Goal: Use online tool/utility: Utilize a website feature to perform a specific function

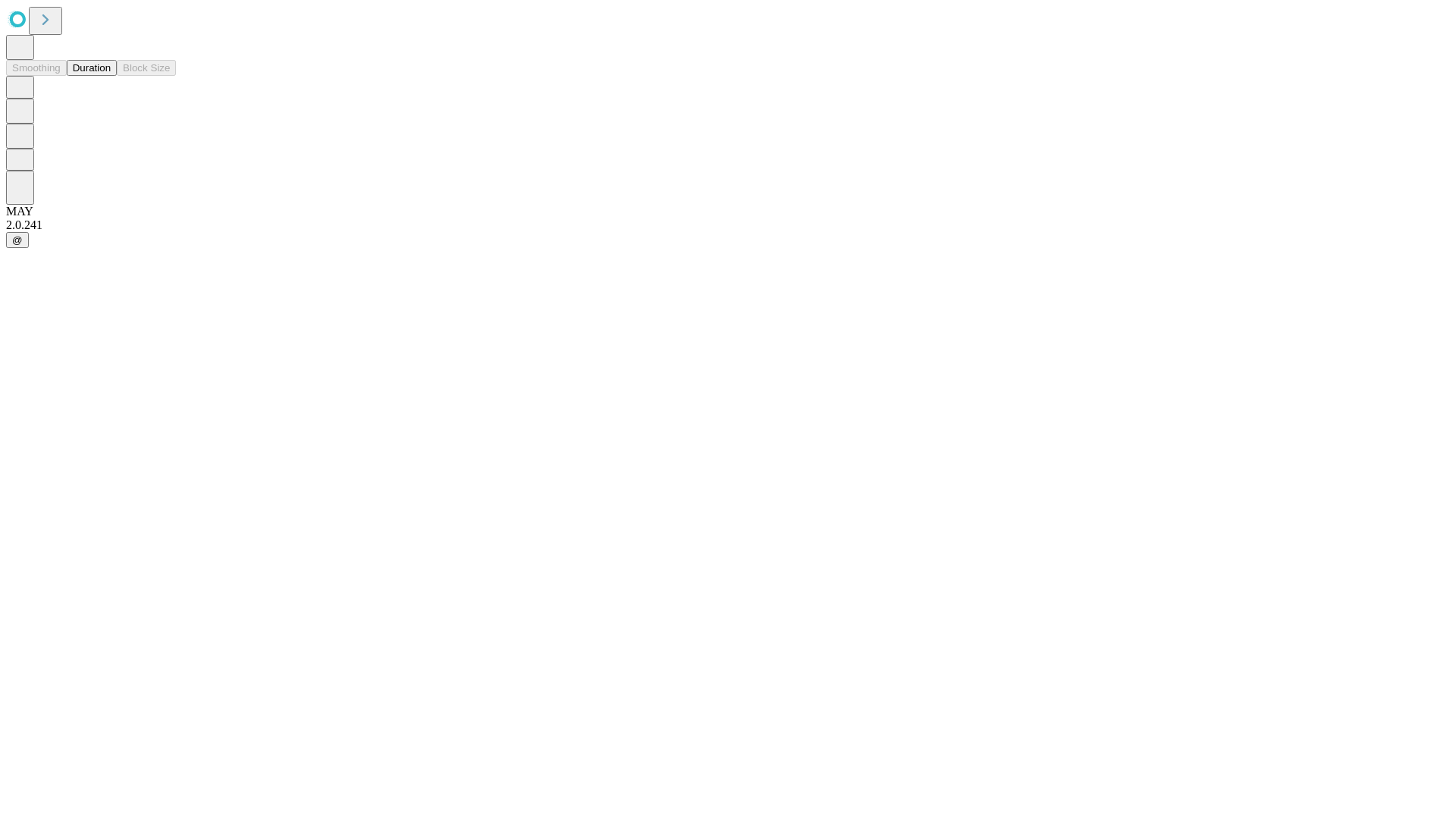
click at [111, 76] on button "Duration" at bounding box center [91, 68] width 50 height 16
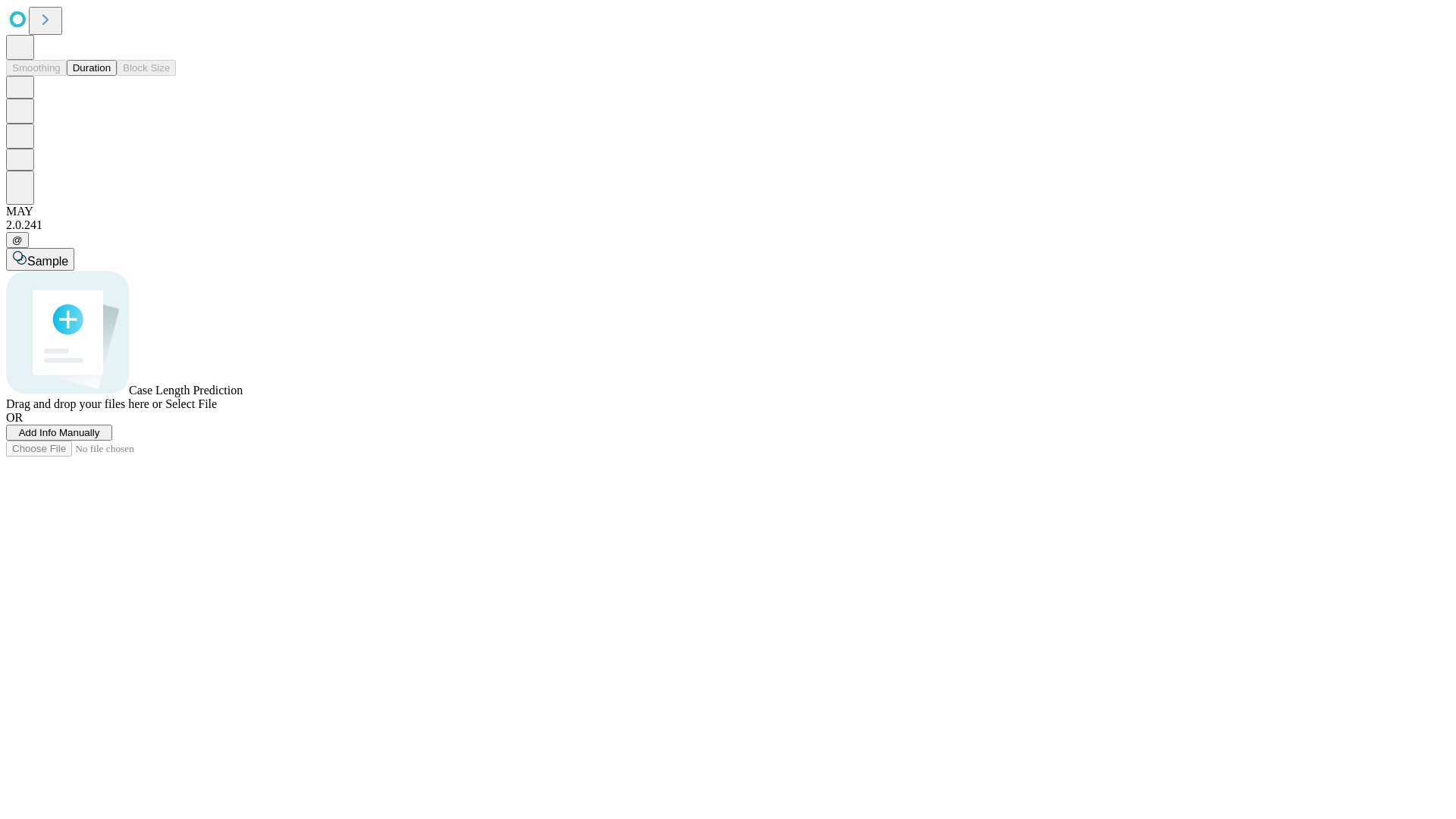
click at [100, 438] on span "Add Info Manually" at bounding box center [59, 432] width 81 height 11
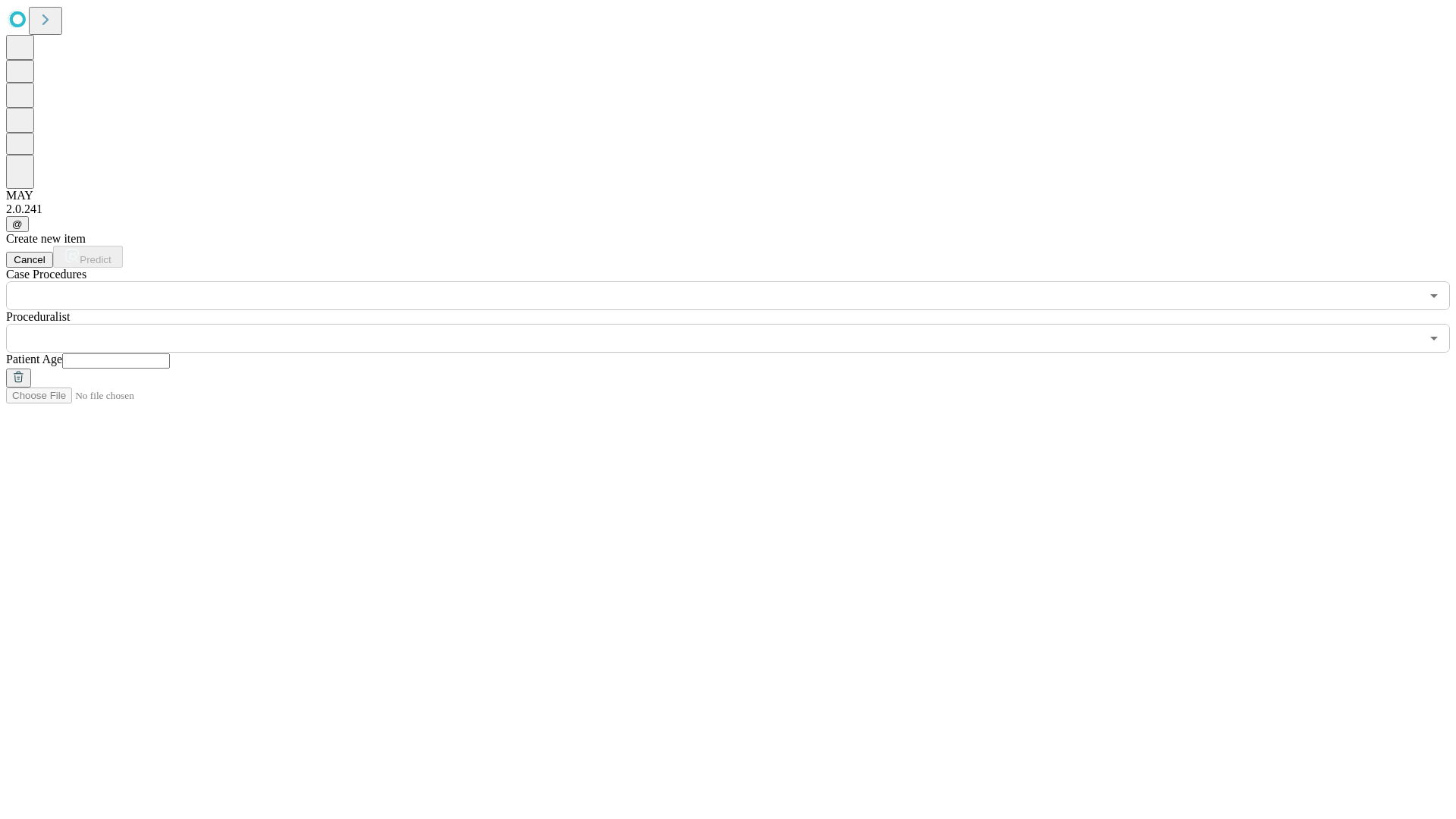
click at [170, 353] on input "text" at bounding box center [116, 360] width 108 height 16
type input "**"
click at [739, 324] on input "text" at bounding box center [713, 338] width 1415 height 29
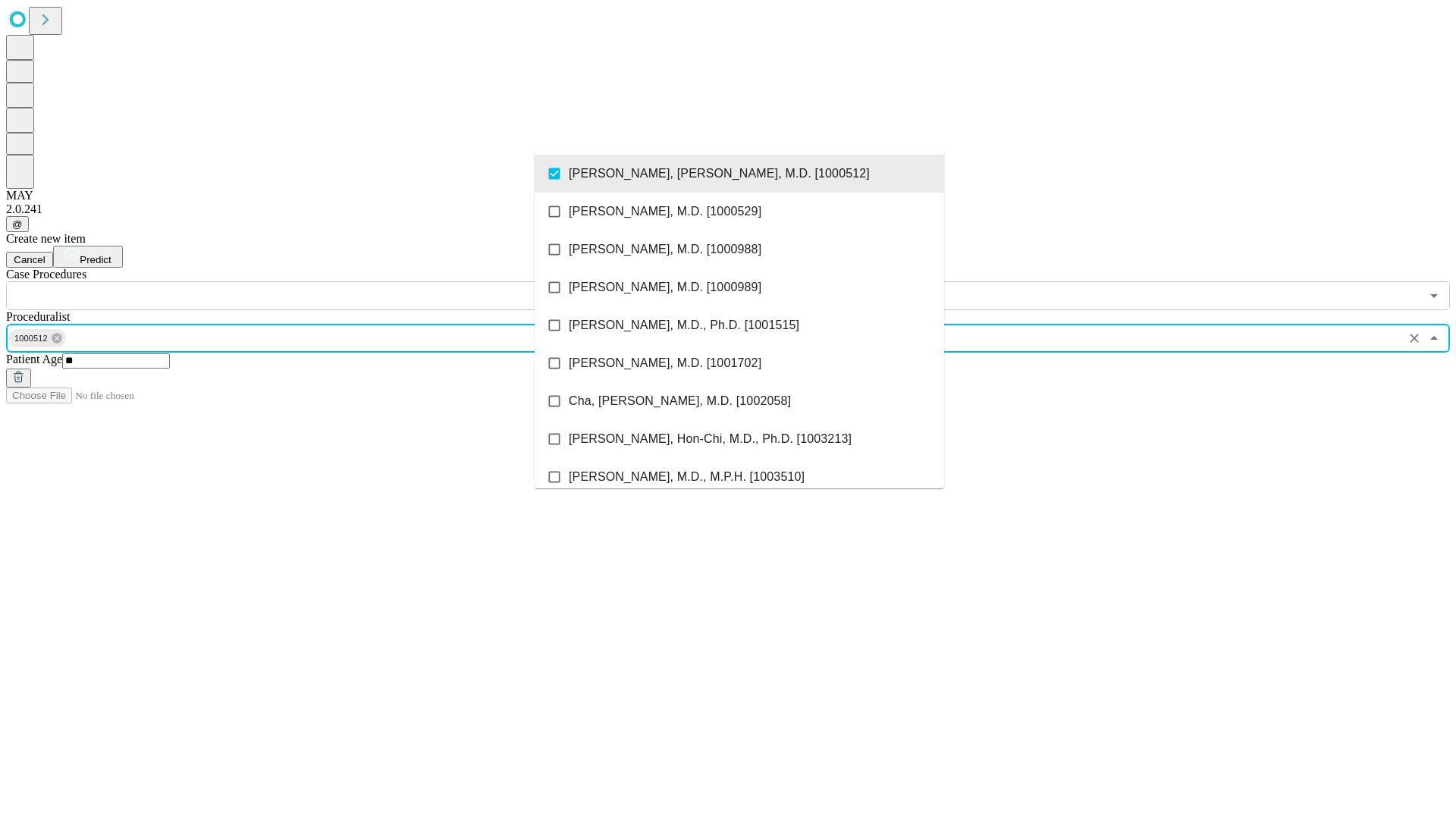
click at [318, 282] on input "text" at bounding box center [713, 296] width 1415 height 29
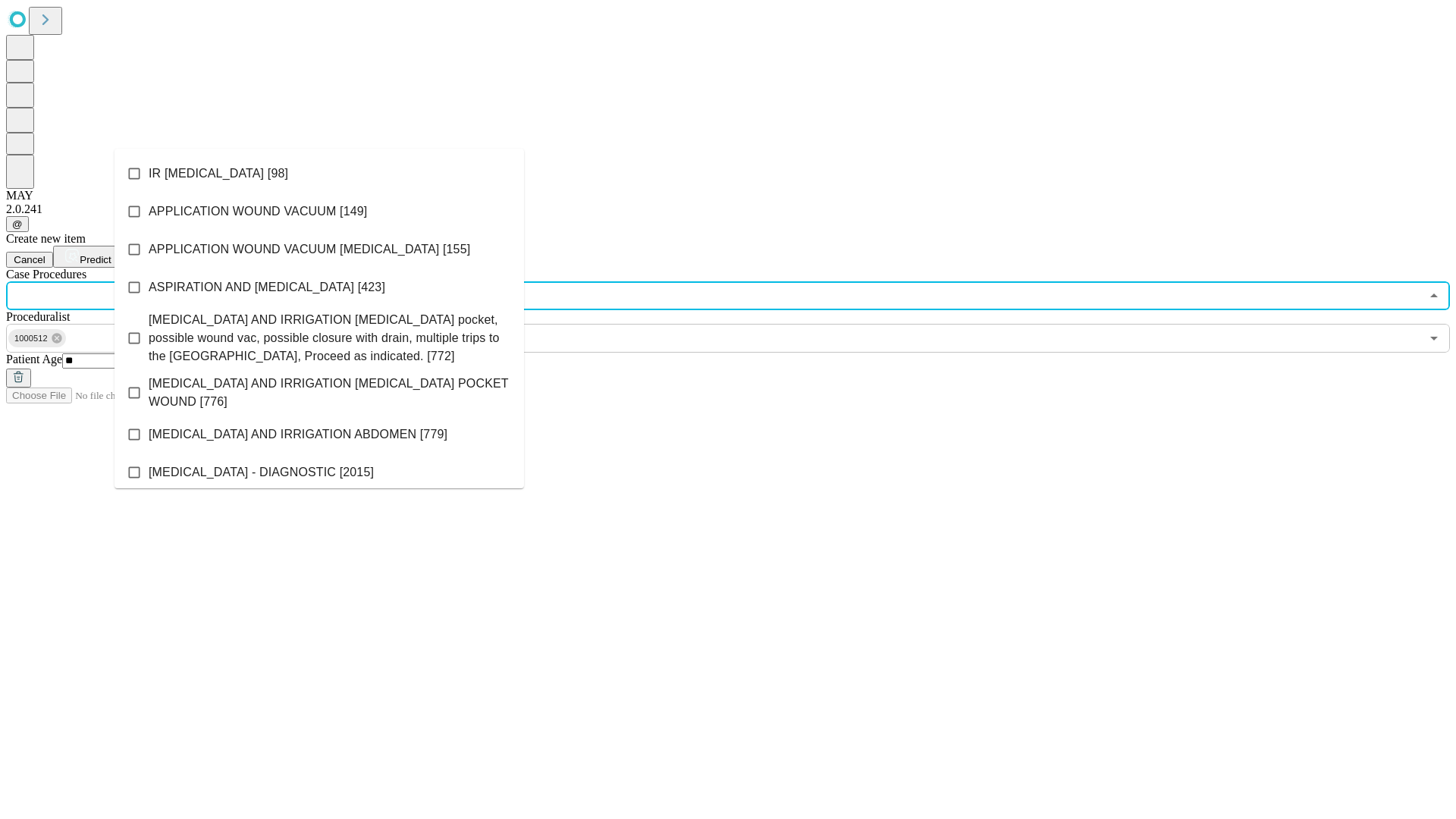
click at [319, 174] on li "IR [MEDICAL_DATA] [98]" at bounding box center [319, 173] width 410 height 37
click at [111, 254] on span "Predict" at bounding box center [95, 260] width 31 height 11
